Goal: Find specific page/section: Find specific page/section

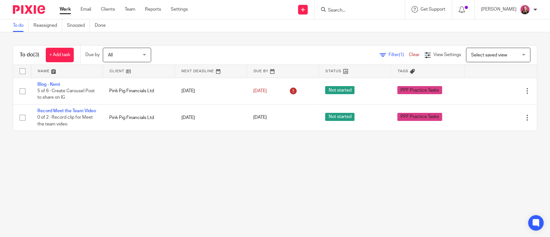
click at [345, 5] on form at bounding box center [361, 9] width 69 height 8
click at [347, 8] on input "Search" at bounding box center [356, 11] width 58 height 6
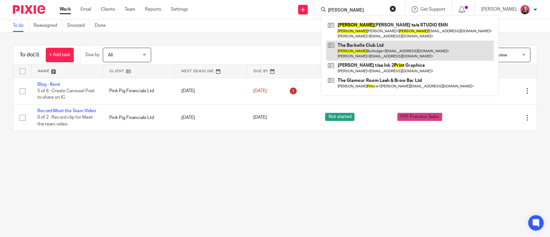
type input "erin"
click at [363, 45] on link at bounding box center [409, 51] width 167 height 20
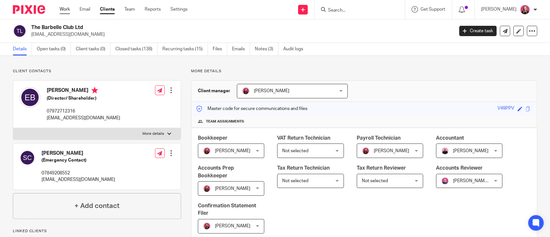
click at [63, 8] on link "Work" at bounding box center [65, 9] width 10 height 6
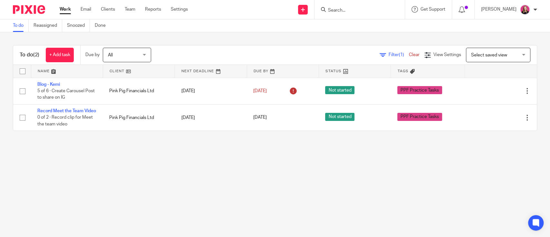
click at [355, 16] on div at bounding box center [359, 9] width 90 height 19
click at [355, 14] on div at bounding box center [359, 9] width 90 height 19
click at [352, 13] on input "Search" at bounding box center [356, 11] width 58 height 6
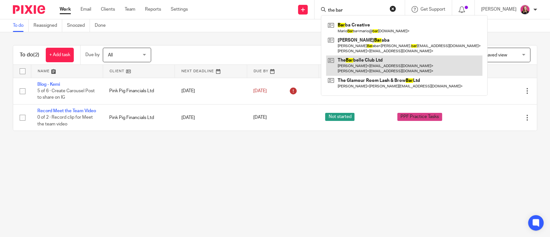
type input "the bar"
click at [377, 64] on link at bounding box center [404, 65] width 156 height 20
click at [370, 61] on link at bounding box center [404, 65] width 156 height 20
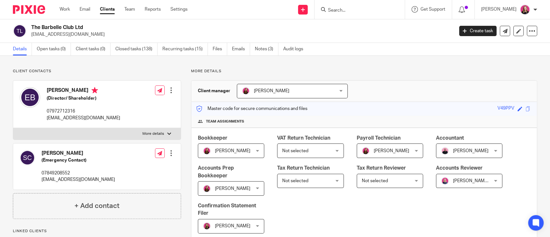
click at [59, 12] on div "Work Email Clients Team Reports Settings Work Email Clients Team Reports Settin…" at bounding box center [125, 9] width 144 height 19
click at [64, 9] on link "Work" at bounding box center [65, 9] width 10 height 6
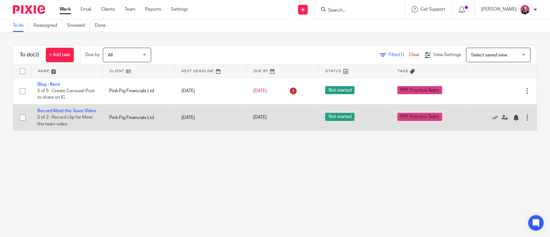
drag, startPoint x: 479, startPoint y: 121, endPoint x: 476, endPoint y: 112, distance: 9.1
click at [491, 121] on icon at bounding box center [494, 117] width 6 height 6
